Goal: Transaction & Acquisition: Purchase product/service

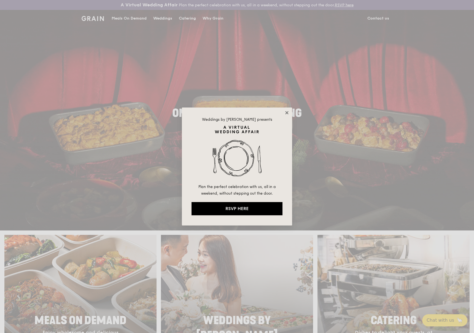
click at [288, 113] on icon at bounding box center [286, 112] width 3 height 3
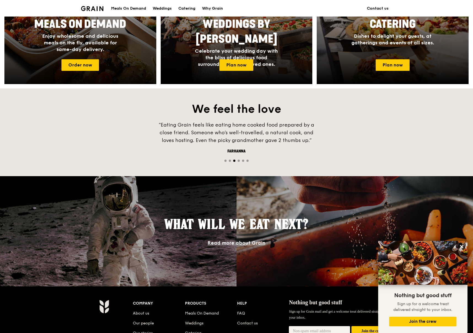
scroll to position [200, 0]
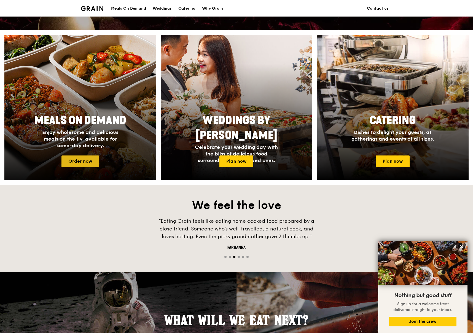
click at [84, 160] on link "Order now" at bounding box center [80, 162] width 38 height 12
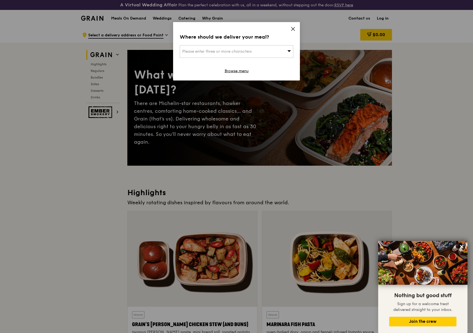
click at [293, 29] on icon at bounding box center [292, 28] width 3 height 3
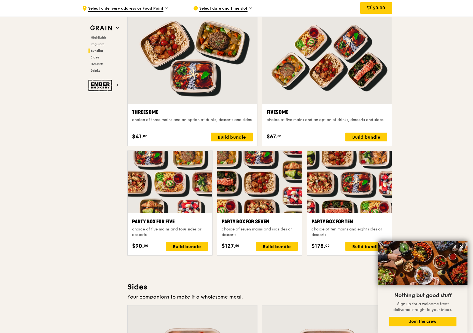
scroll to position [975, 0]
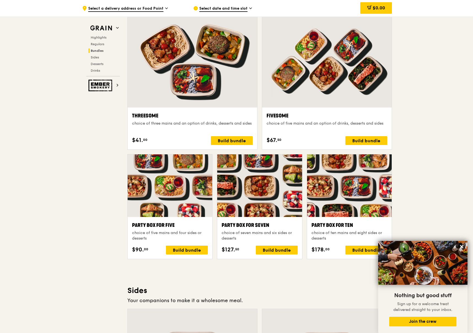
click at [417, 81] on div ".cls-1 { fill: none; stroke: #fff; stroke-linecap: round; stroke-linejoin: roun…" at bounding box center [236, 216] width 473 height 2328
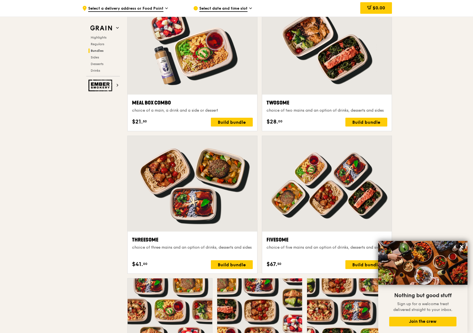
scroll to position [921, 0]
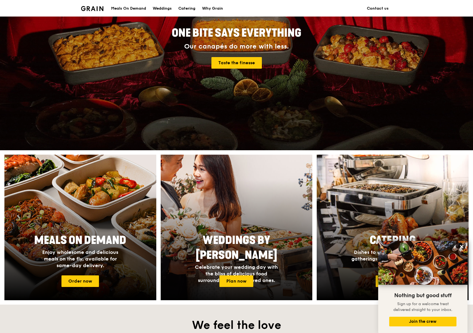
scroll to position [109, 0]
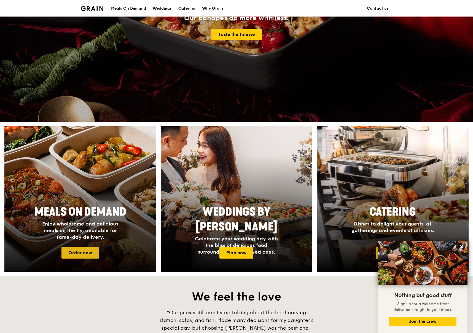
click at [78, 248] on link "Order now" at bounding box center [80, 253] width 38 height 12
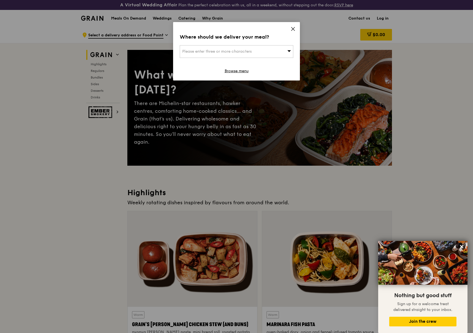
click at [292, 27] on icon at bounding box center [292, 28] width 3 height 3
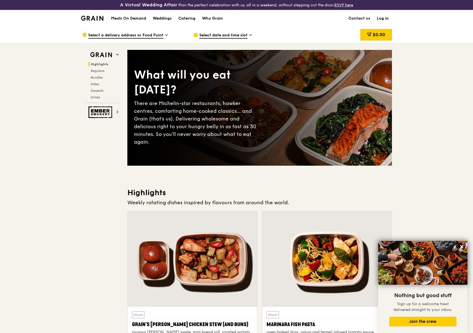
click at [129, 19] on h1 "Meals On Demand" at bounding box center [128, 19] width 35 height 6
click at [204, 18] on div "Why Grain" at bounding box center [212, 18] width 21 height 17
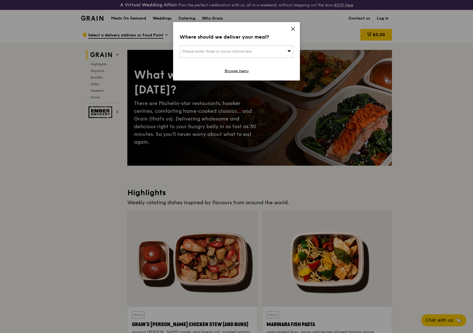
click at [293, 28] on icon at bounding box center [293, 28] width 5 height 5
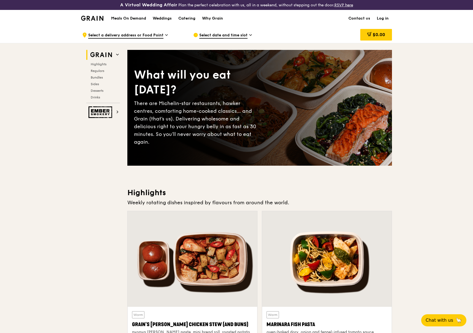
click at [94, 17] on img at bounding box center [92, 18] width 22 height 5
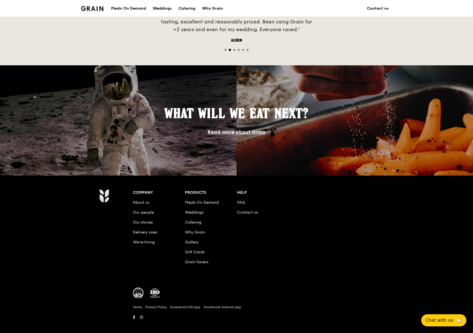
scroll to position [413, 0]
